Goal: Transaction & Acquisition: Purchase product/service

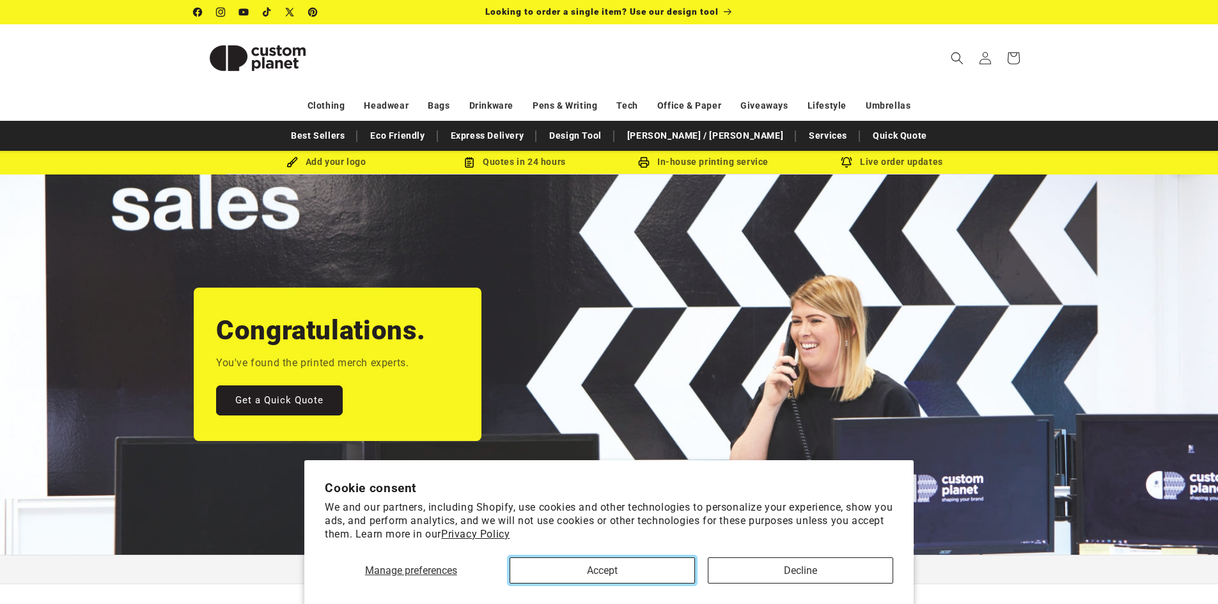
click at [634, 567] on button "Accept" at bounding box center [602, 571] width 185 height 26
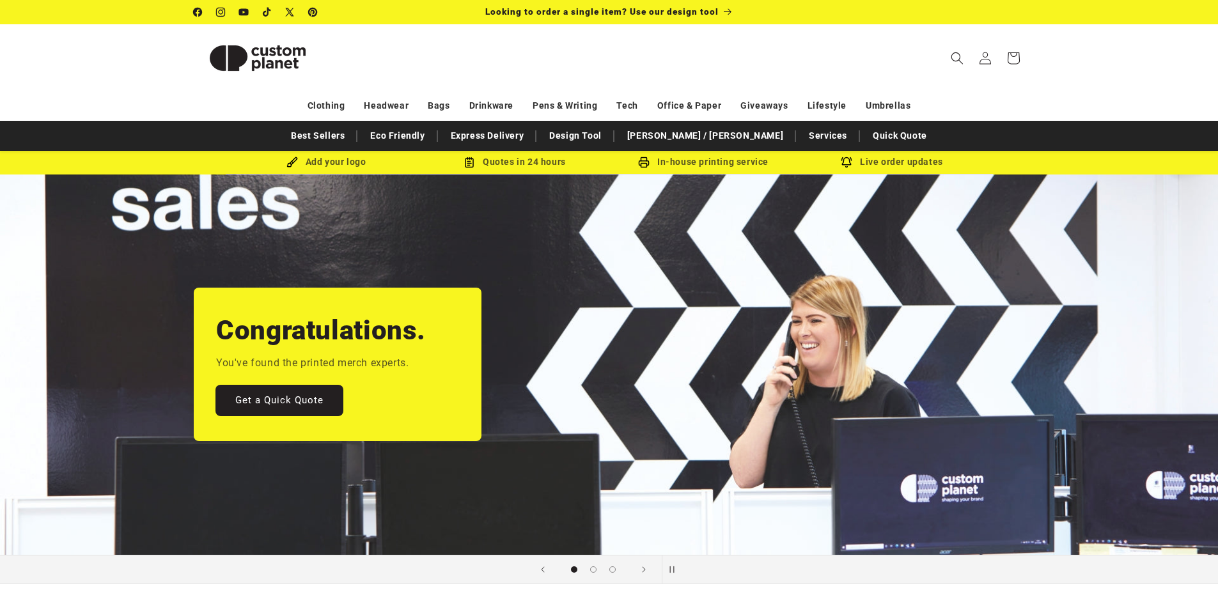
click at [304, 398] on link "Get a Quick Quote" at bounding box center [279, 401] width 127 height 30
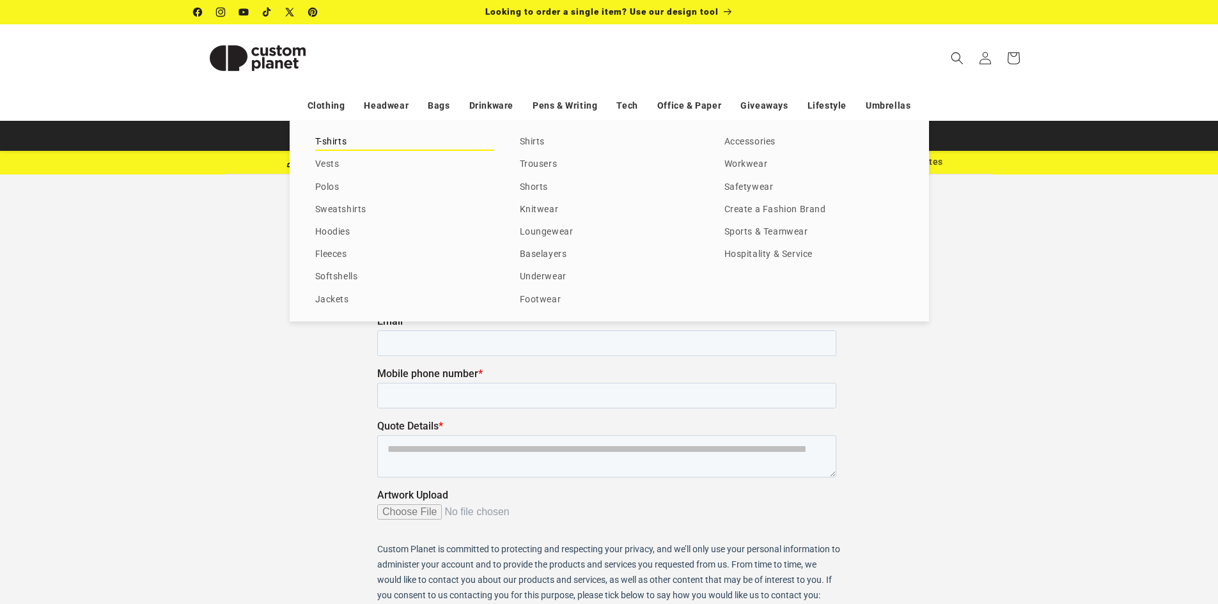
click at [322, 142] on link "T-shirts" at bounding box center [404, 142] width 179 height 17
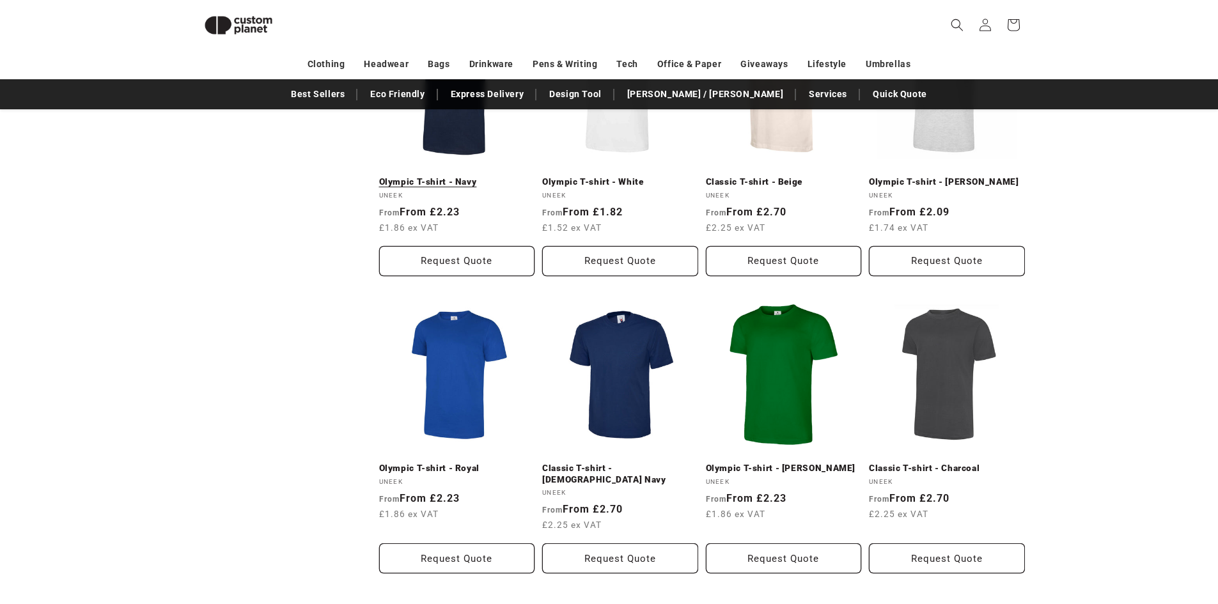
scroll to position [1326, 0]
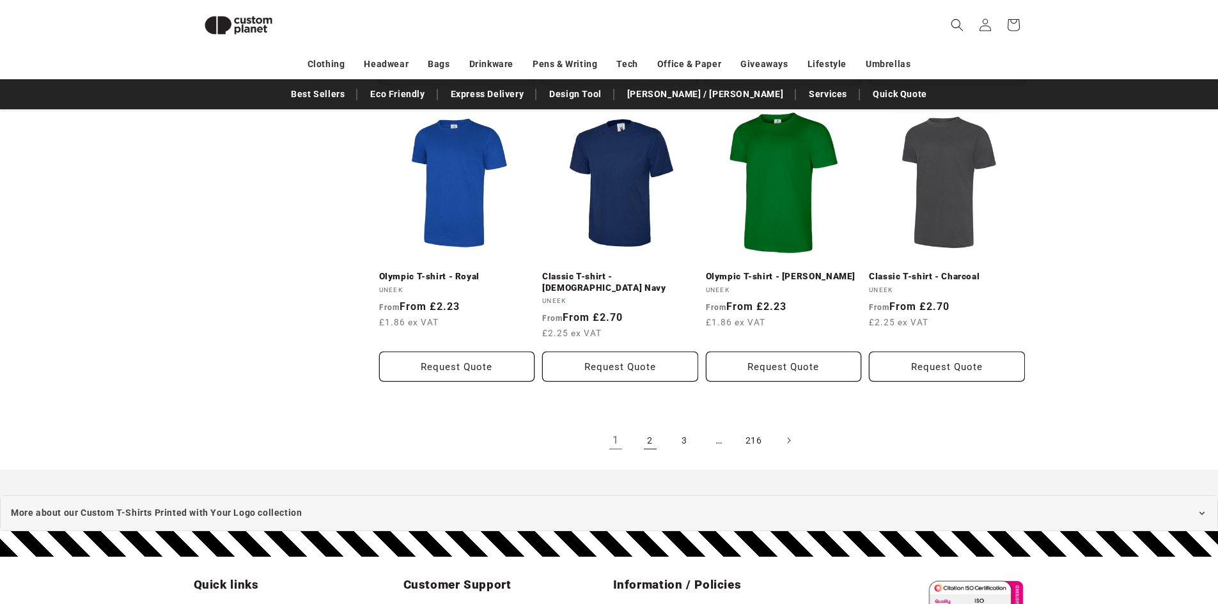
click at [651, 426] on link "2" at bounding box center [650, 440] width 28 height 28
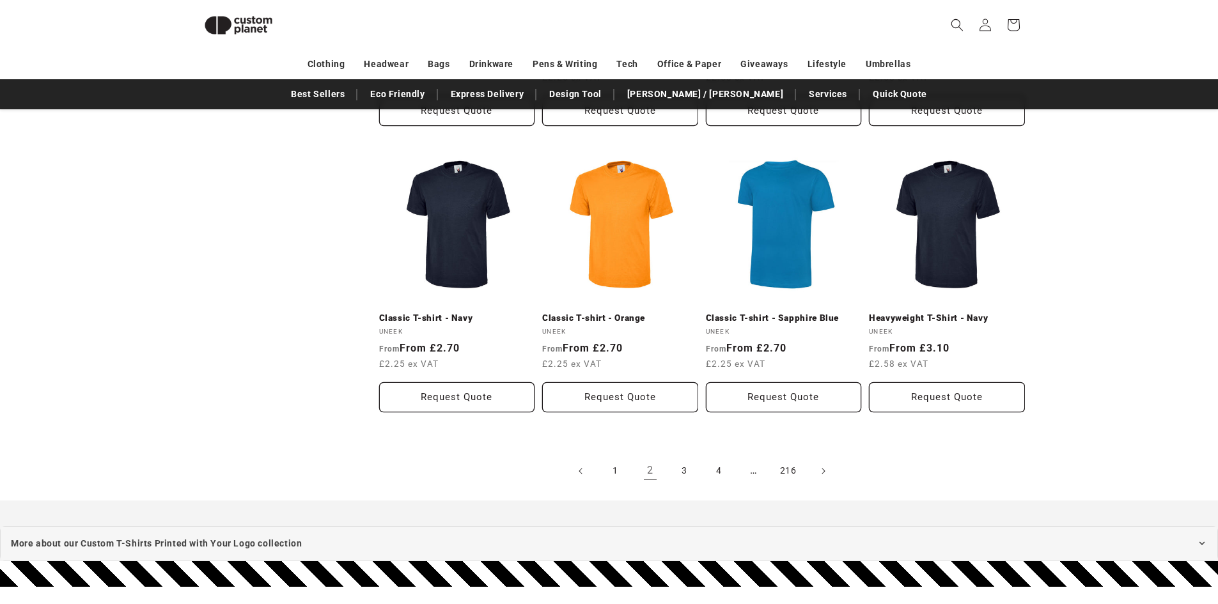
scroll to position [1326, 0]
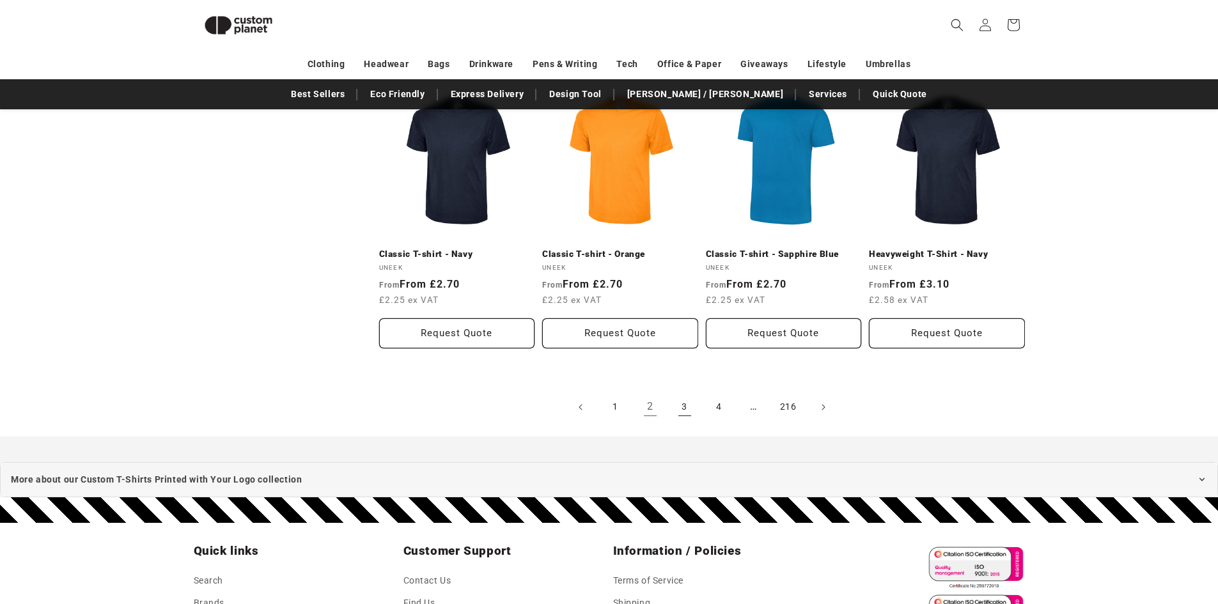
click at [681, 407] on link "3" at bounding box center [685, 407] width 28 height 28
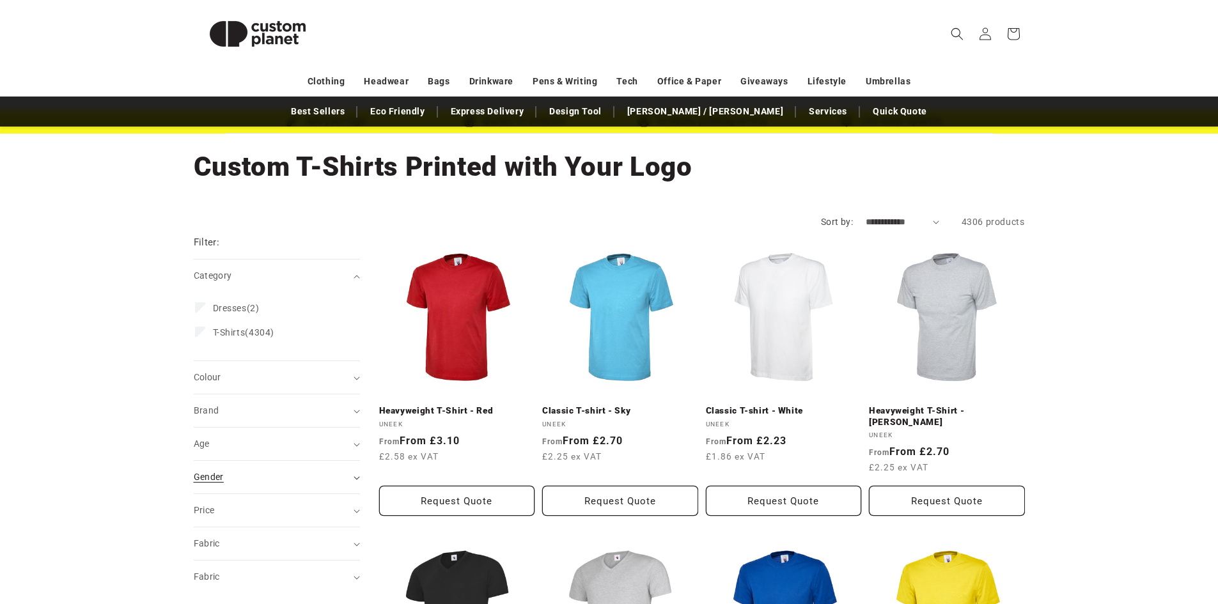
scroll to position [64, 0]
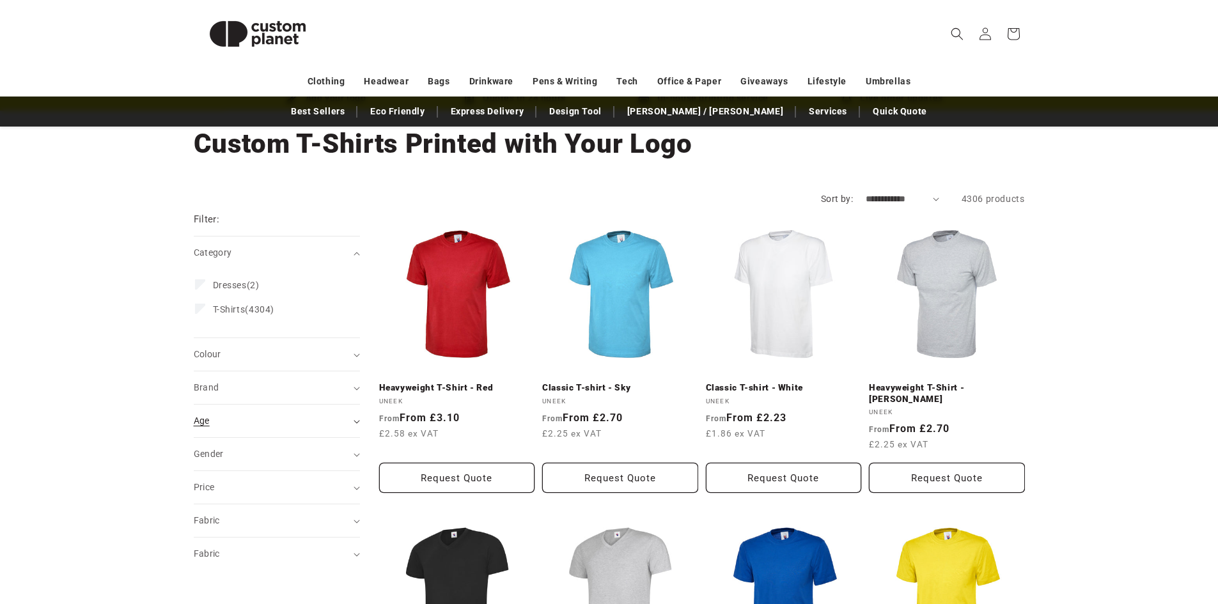
click at [357, 421] on icon "Age (0 selected)" at bounding box center [357, 422] width 6 height 4
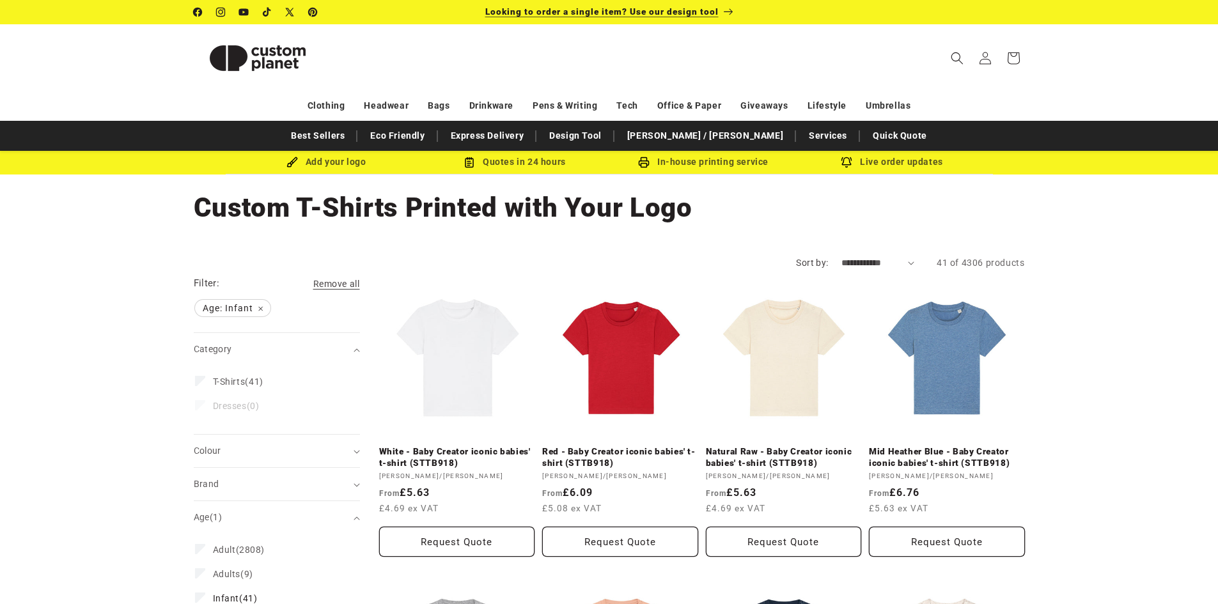
click at [703, 10] on span "Looking to order a single item? Use our design tool" at bounding box center [601, 11] width 233 height 10
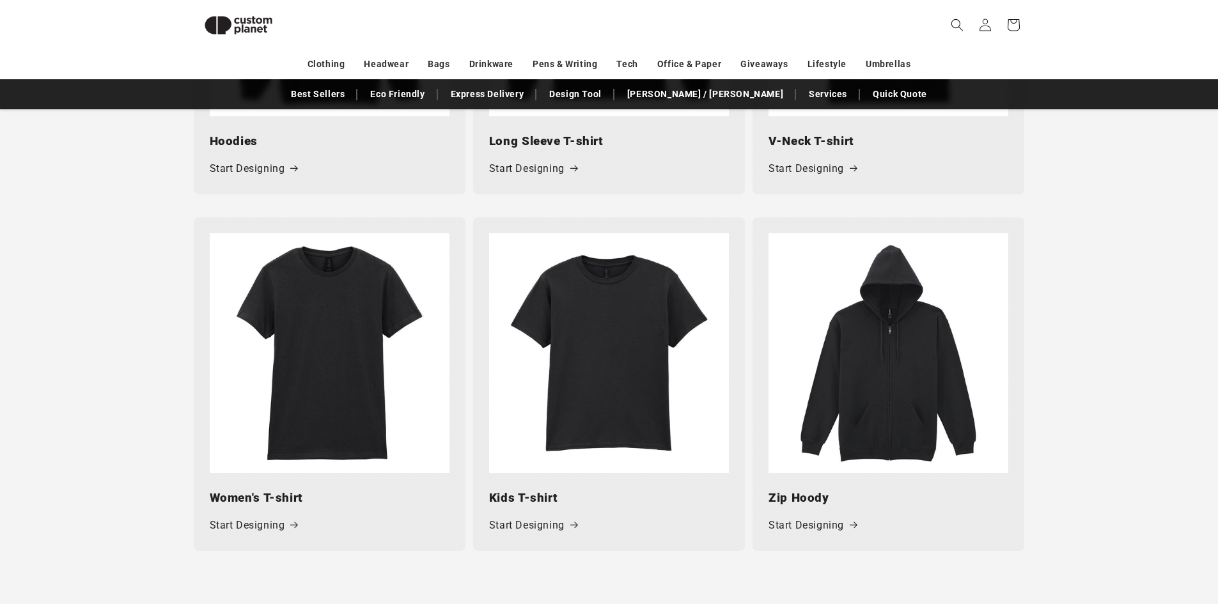
scroll to position [1198, 0]
click at [627, 309] on img at bounding box center [609, 353] width 240 height 240
click at [533, 527] on link "Start Designing" at bounding box center [533, 525] width 88 height 19
